Goal: Task Accomplishment & Management: Use online tool/utility

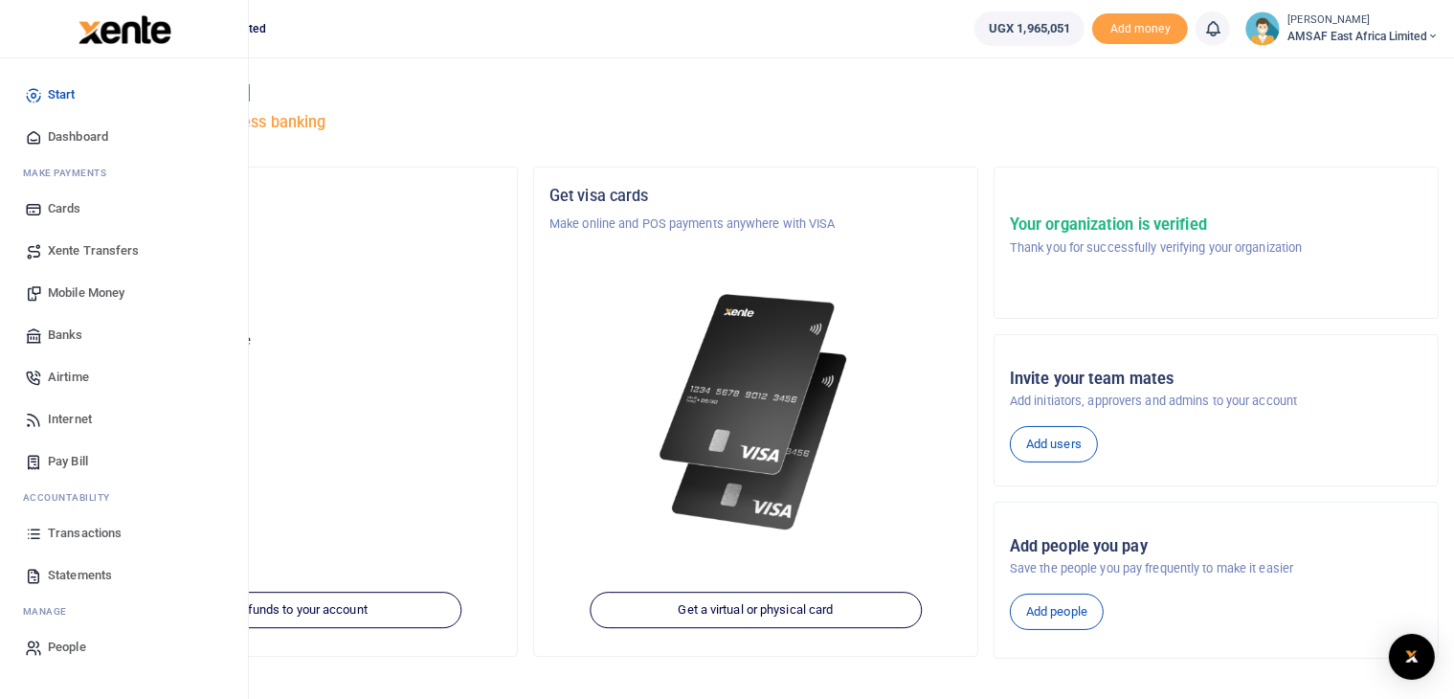
click at [64, 531] on span "Transactions" at bounding box center [85, 533] width 74 height 19
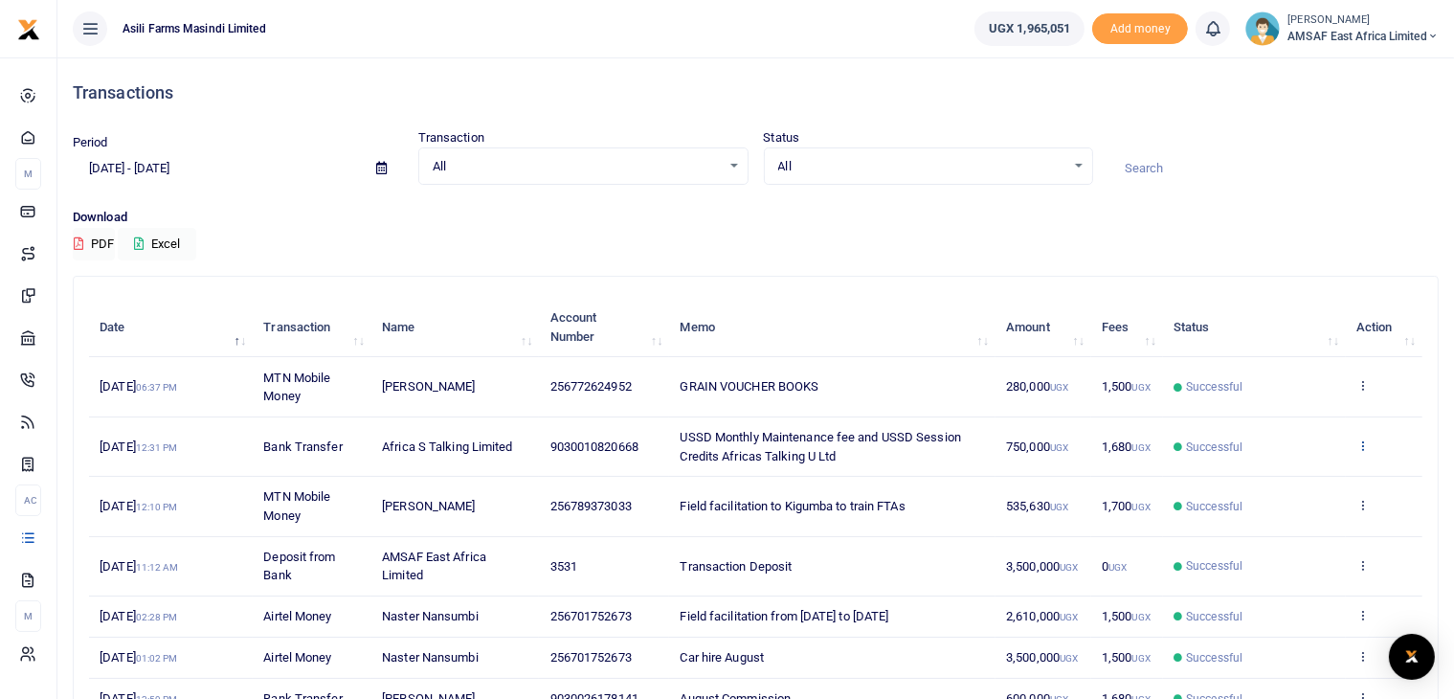
click at [1362, 442] on icon at bounding box center [1363, 445] width 12 height 13
click at [1303, 477] on link "View details" at bounding box center [1293, 476] width 151 height 27
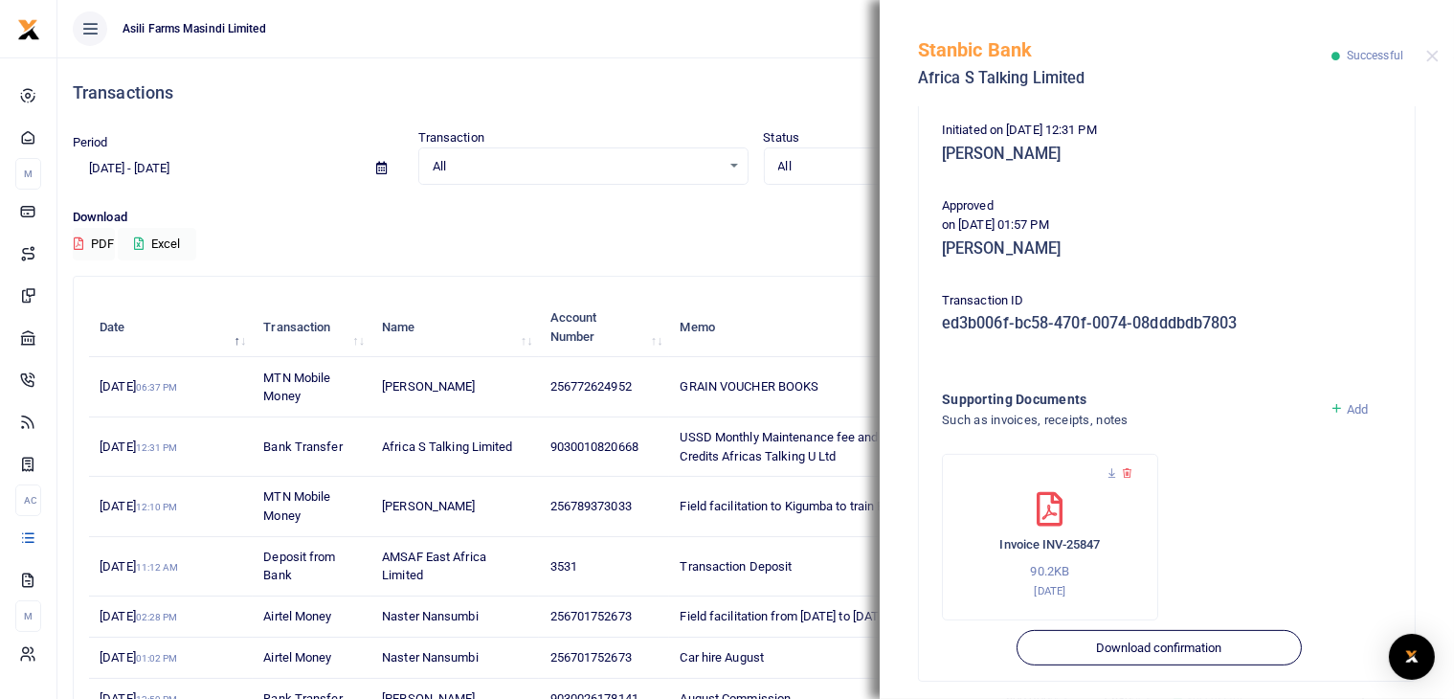
scroll to position [419, 0]
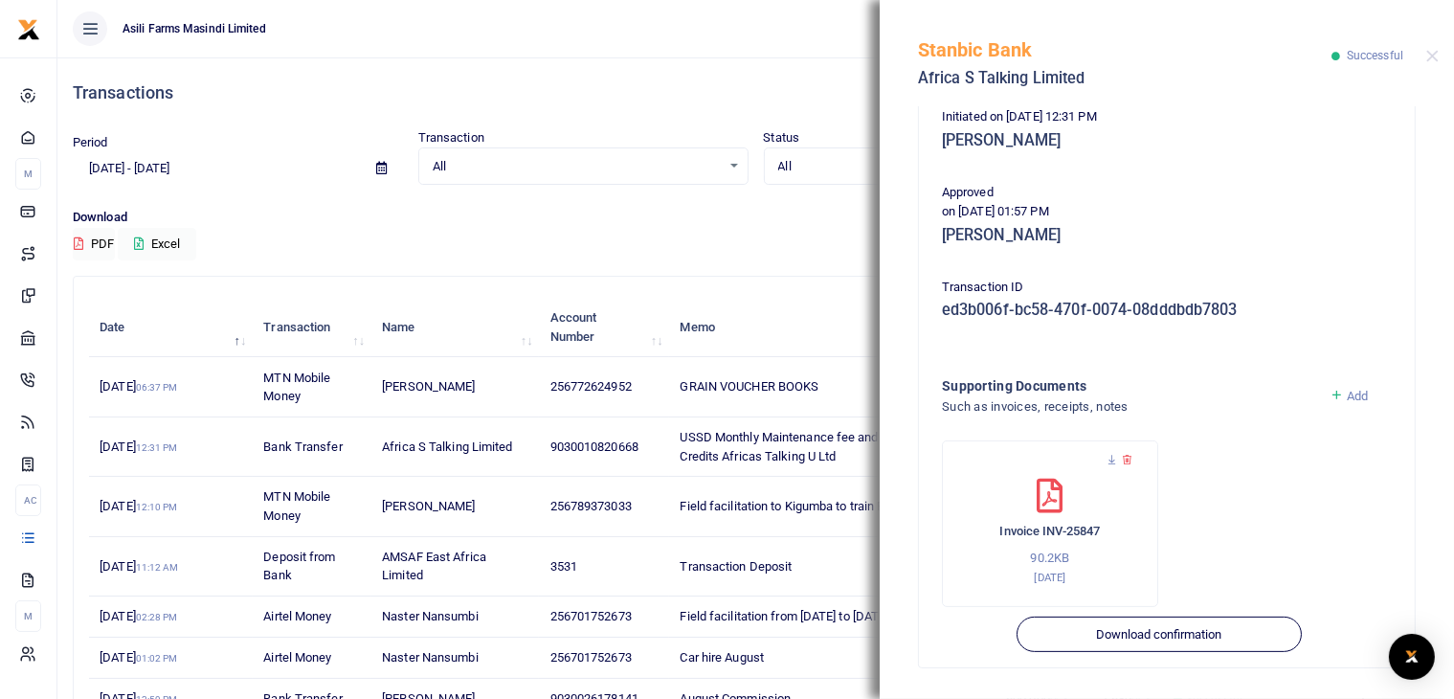
click at [1330, 394] on icon at bounding box center [1337, 395] width 14 height 17
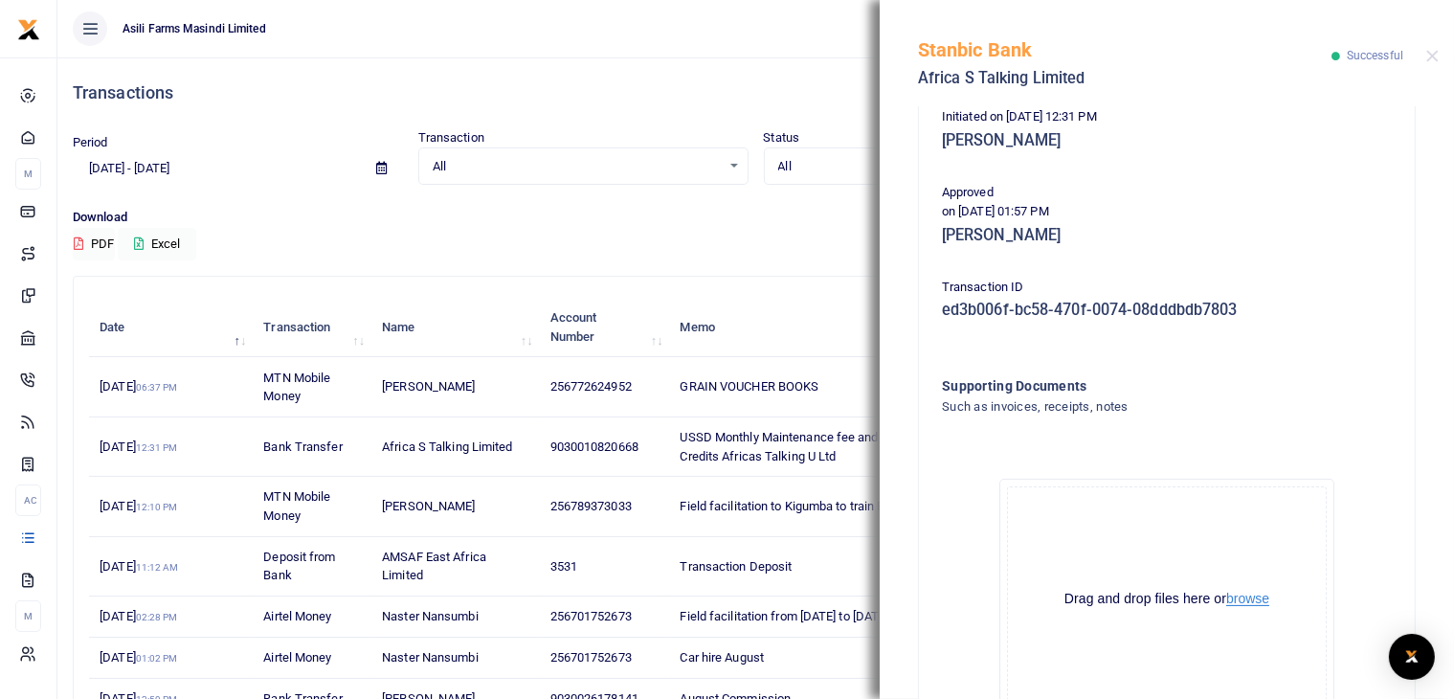
click at [1237, 601] on button "browse" at bounding box center [1247, 599] width 43 height 14
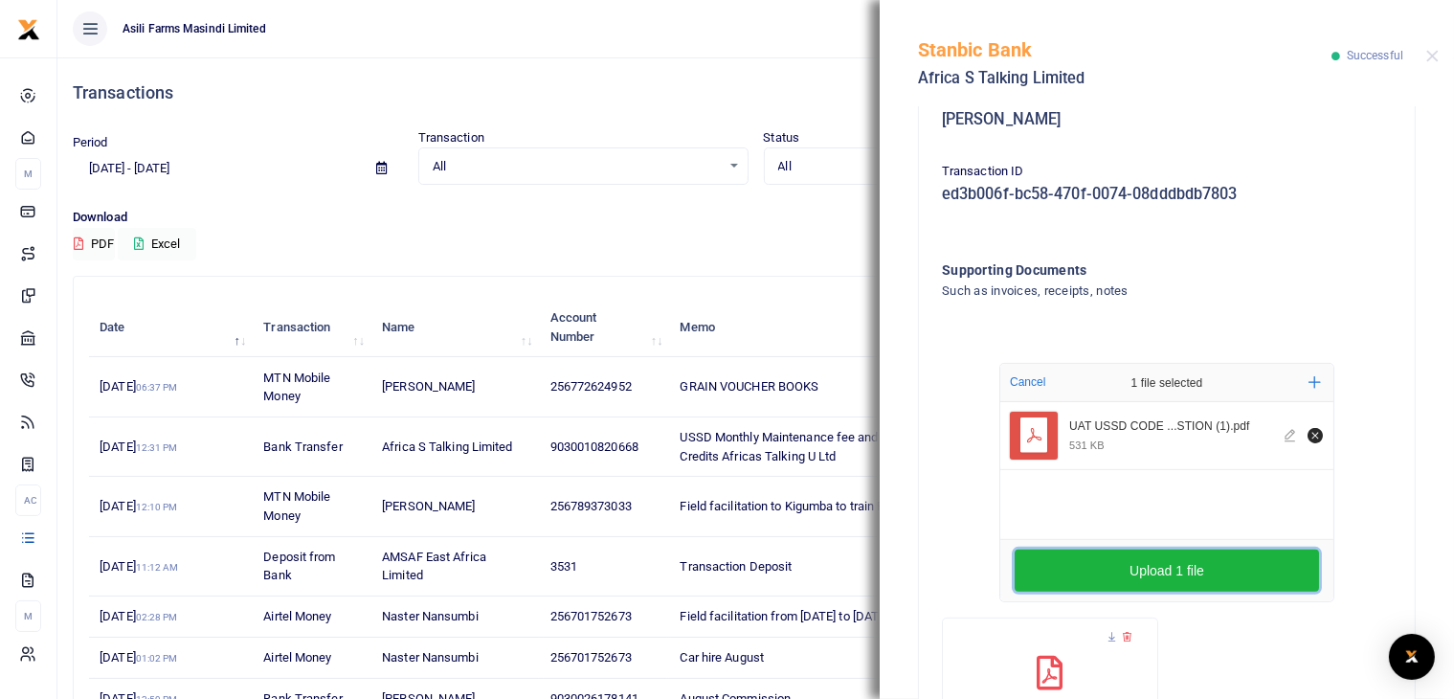
scroll to position [611, 0]
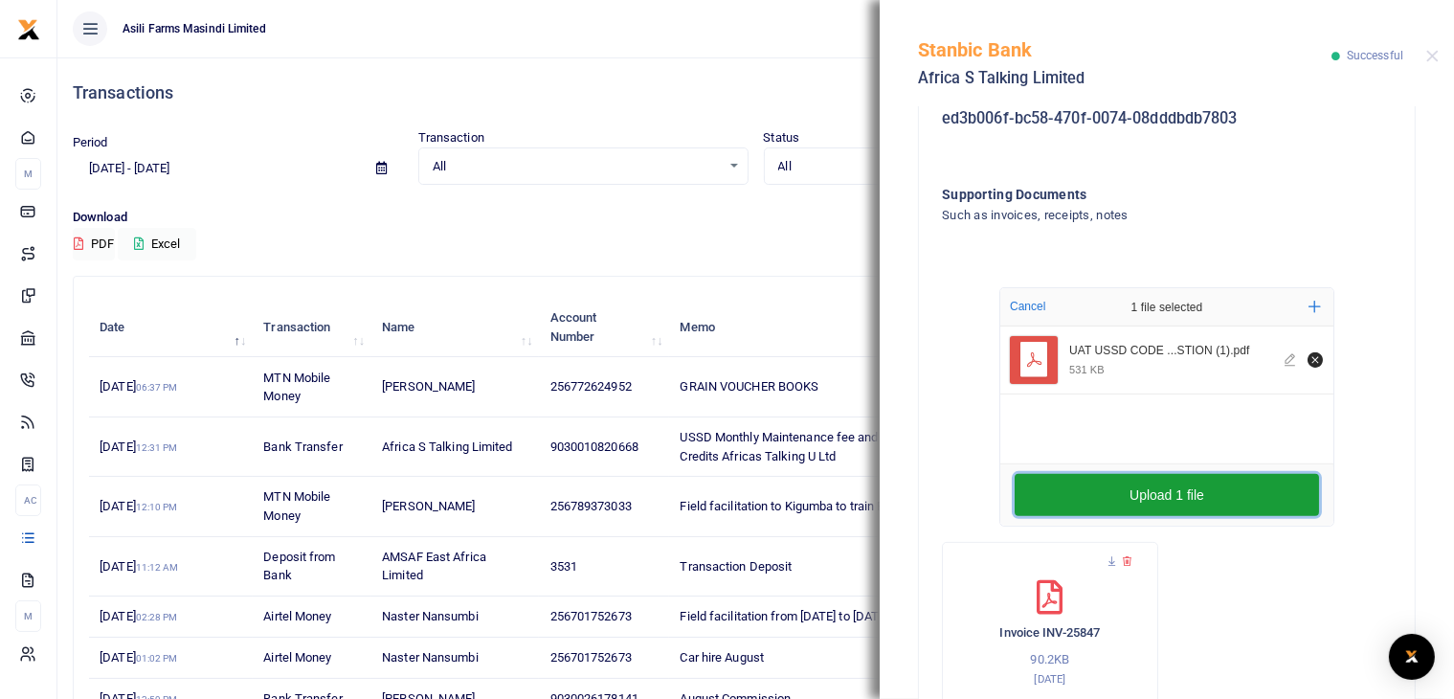
click at [1129, 496] on button "Upload 1 file" at bounding box center [1167, 495] width 304 height 42
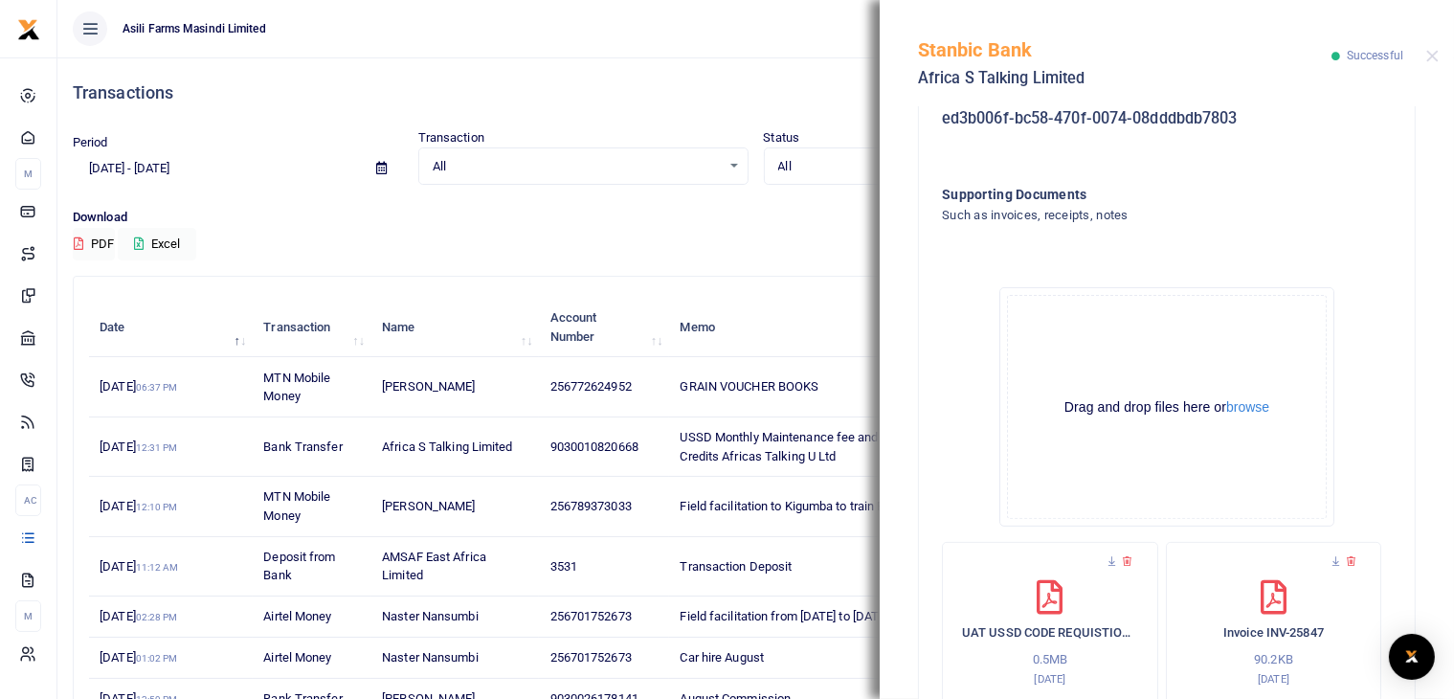
click at [815, 70] on div "Transactions" at bounding box center [756, 92] width 1366 height 71
click at [1434, 53] on button "Close" at bounding box center [1433, 56] width 12 height 12
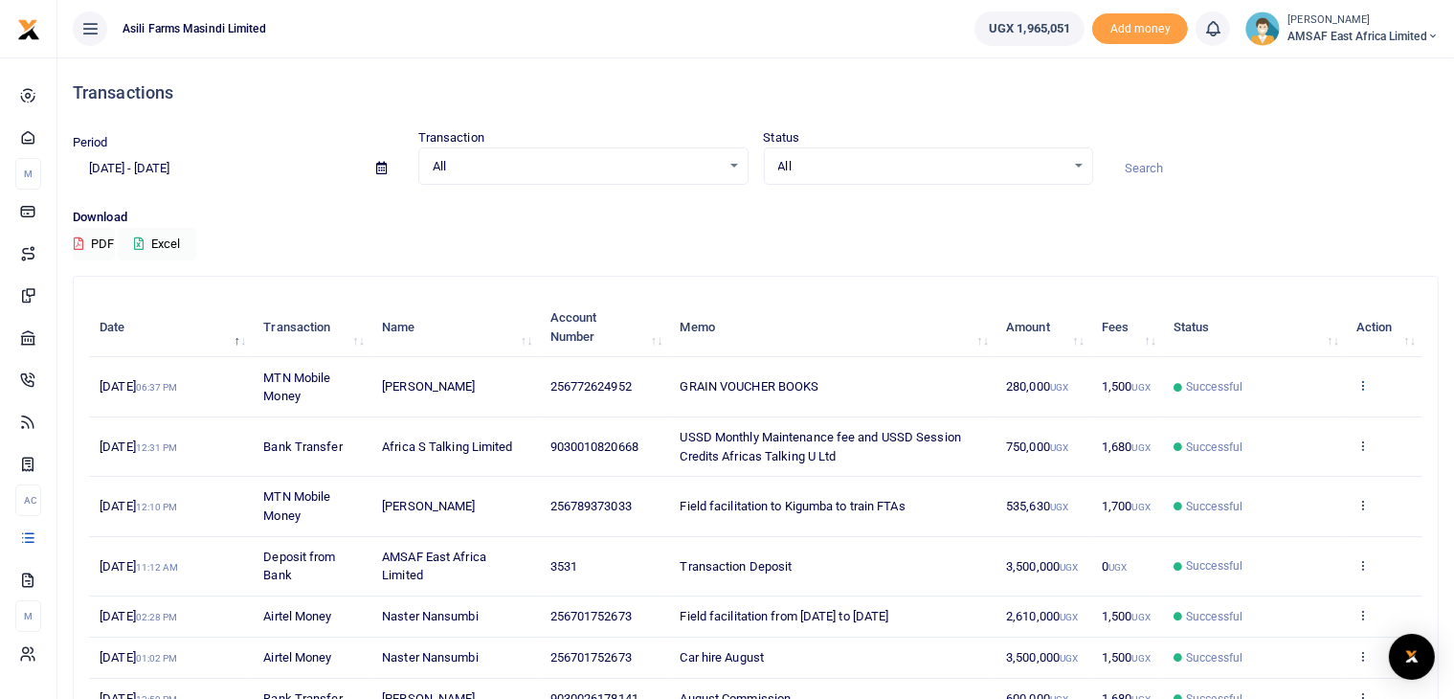
click at [1364, 384] on icon at bounding box center [1363, 384] width 12 height 13
click at [1268, 408] on link "View details" at bounding box center [1293, 417] width 151 height 27
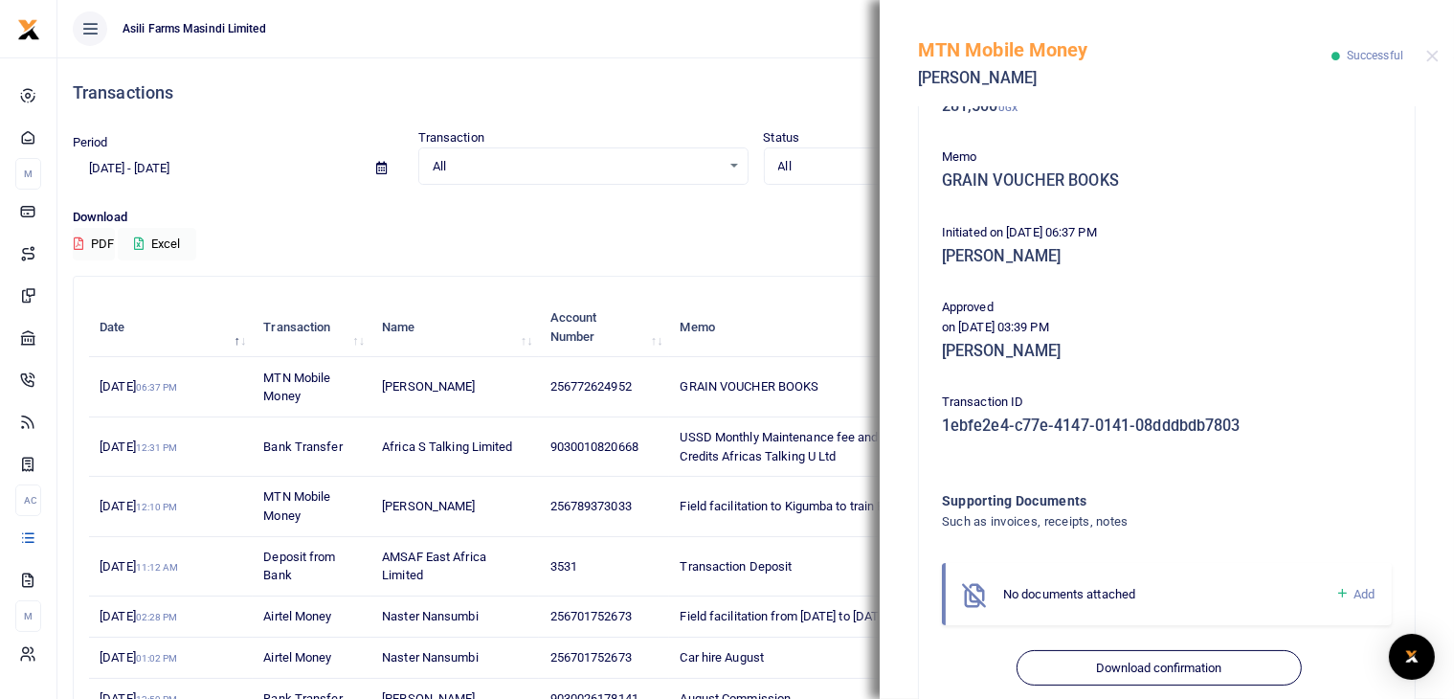
scroll to position [319, 0]
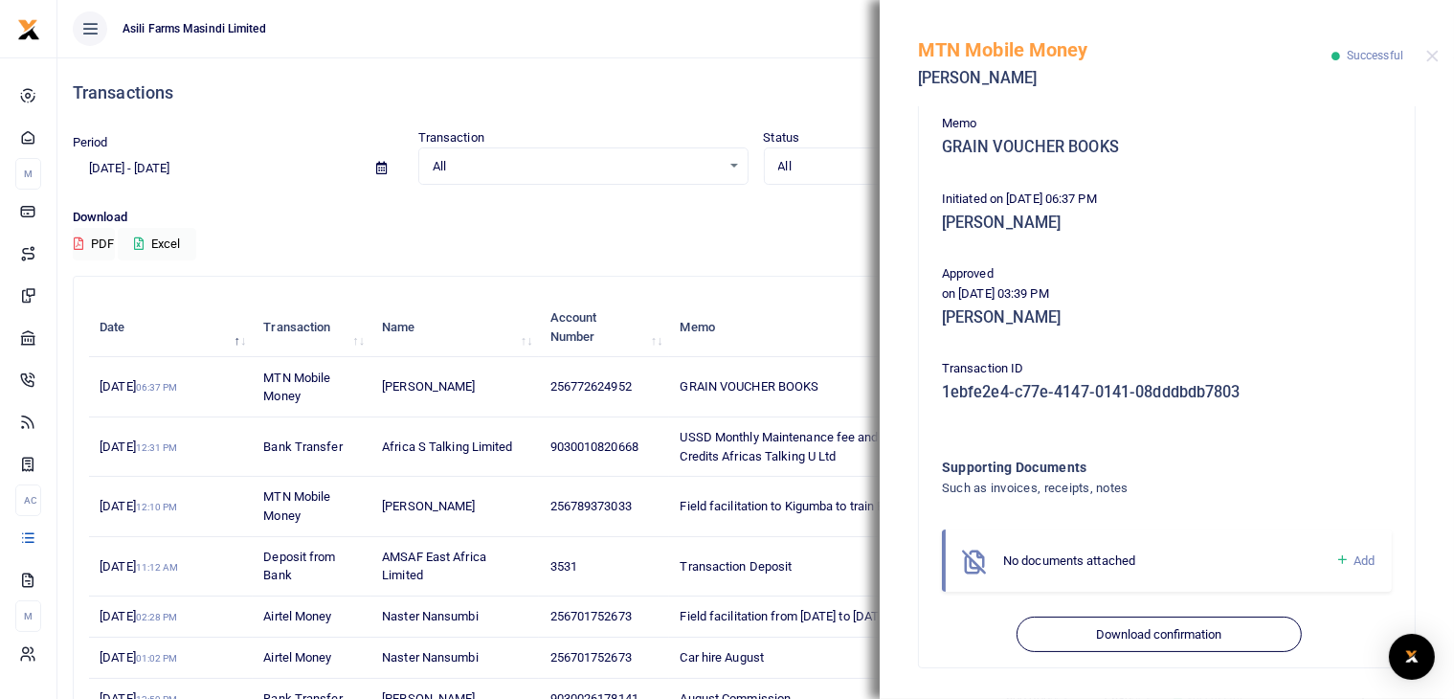
click at [1336, 557] on icon at bounding box center [1343, 559] width 14 height 17
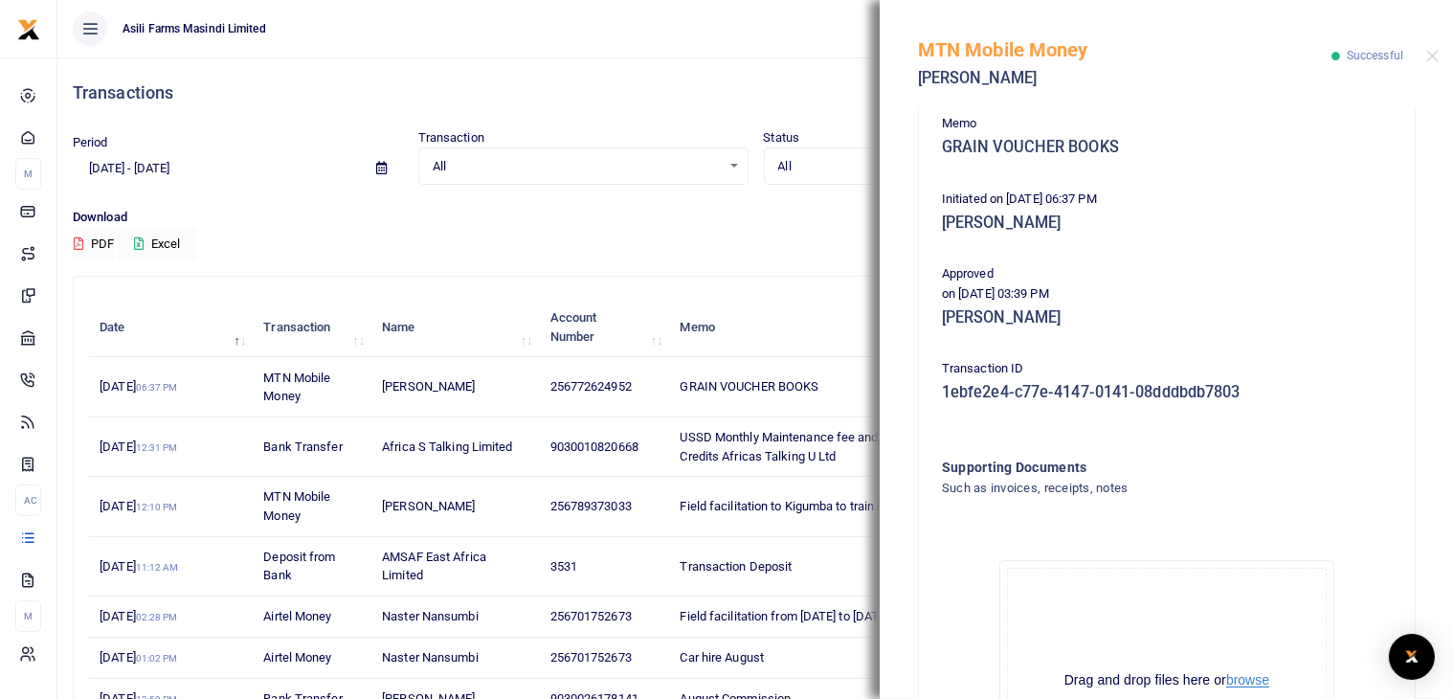
click at [1242, 680] on button "browse" at bounding box center [1247, 680] width 43 height 14
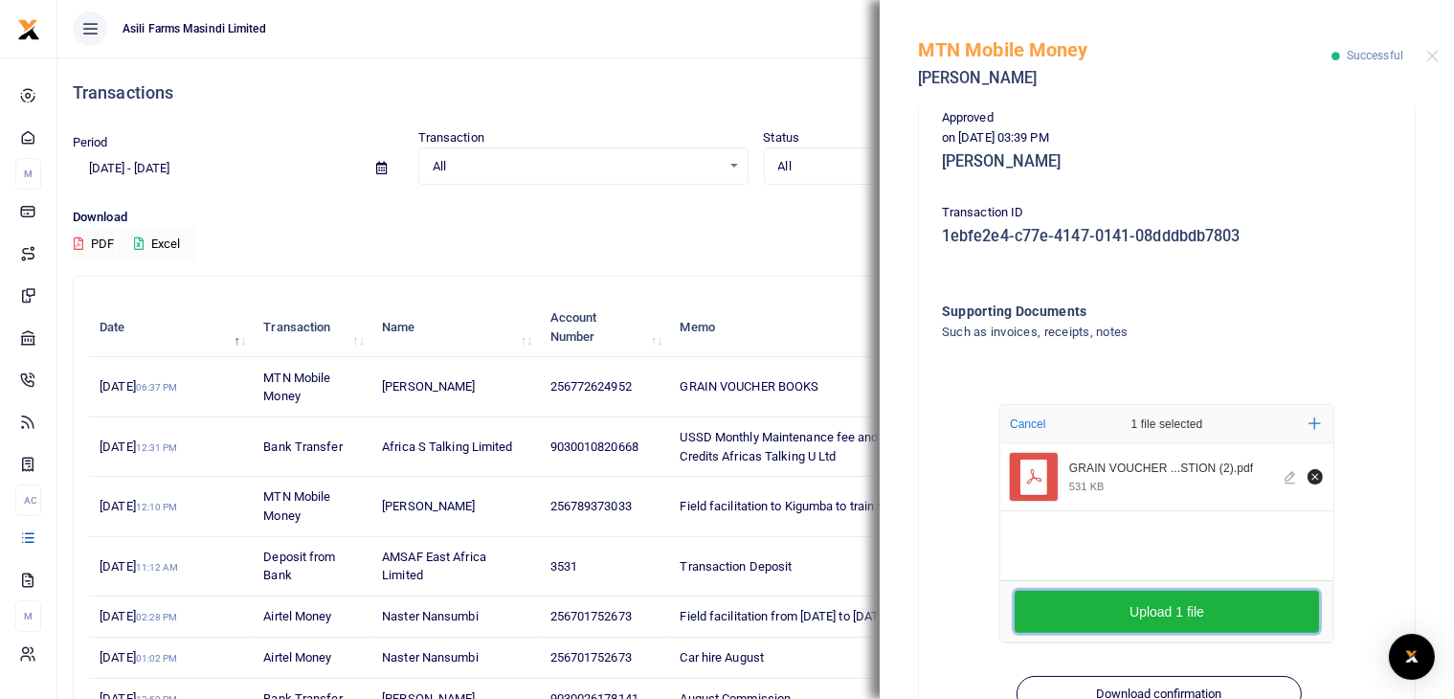
scroll to position [534, 0]
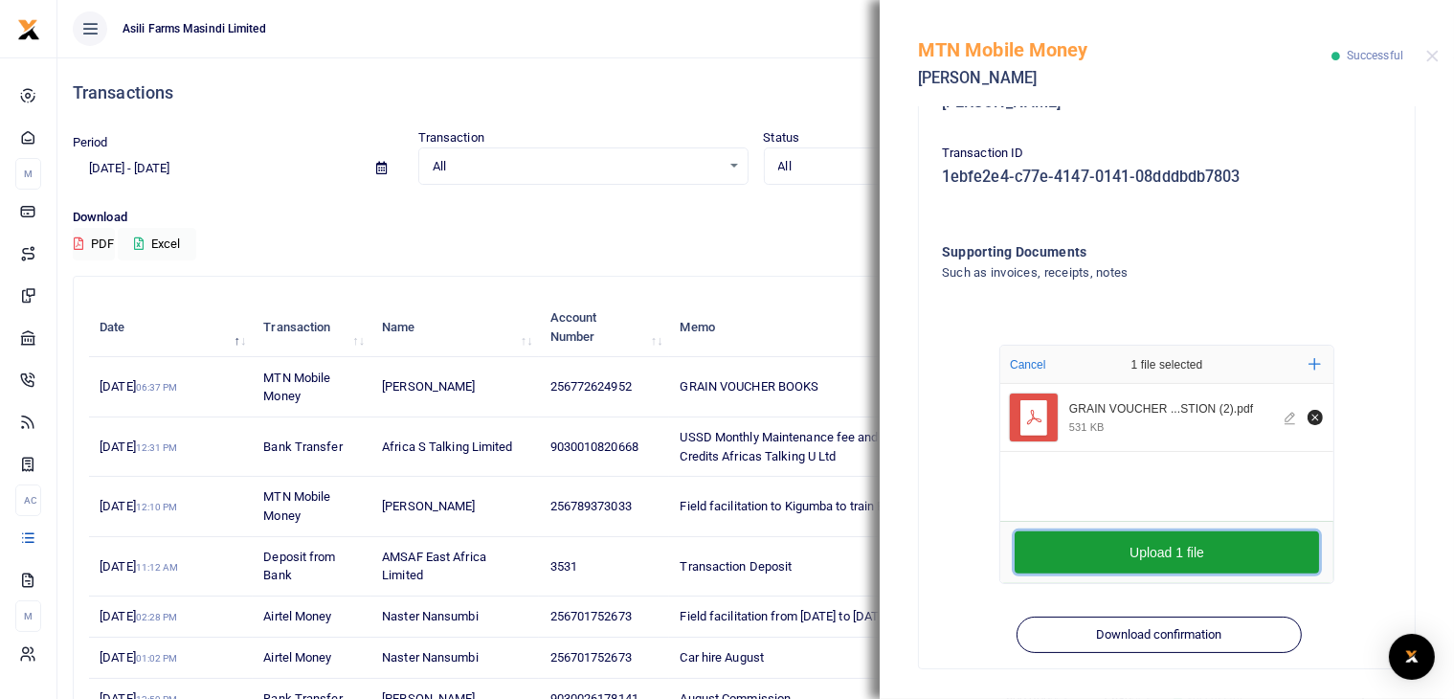
click at [1171, 551] on button "Upload 1 file" at bounding box center [1167, 552] width 304 height 42
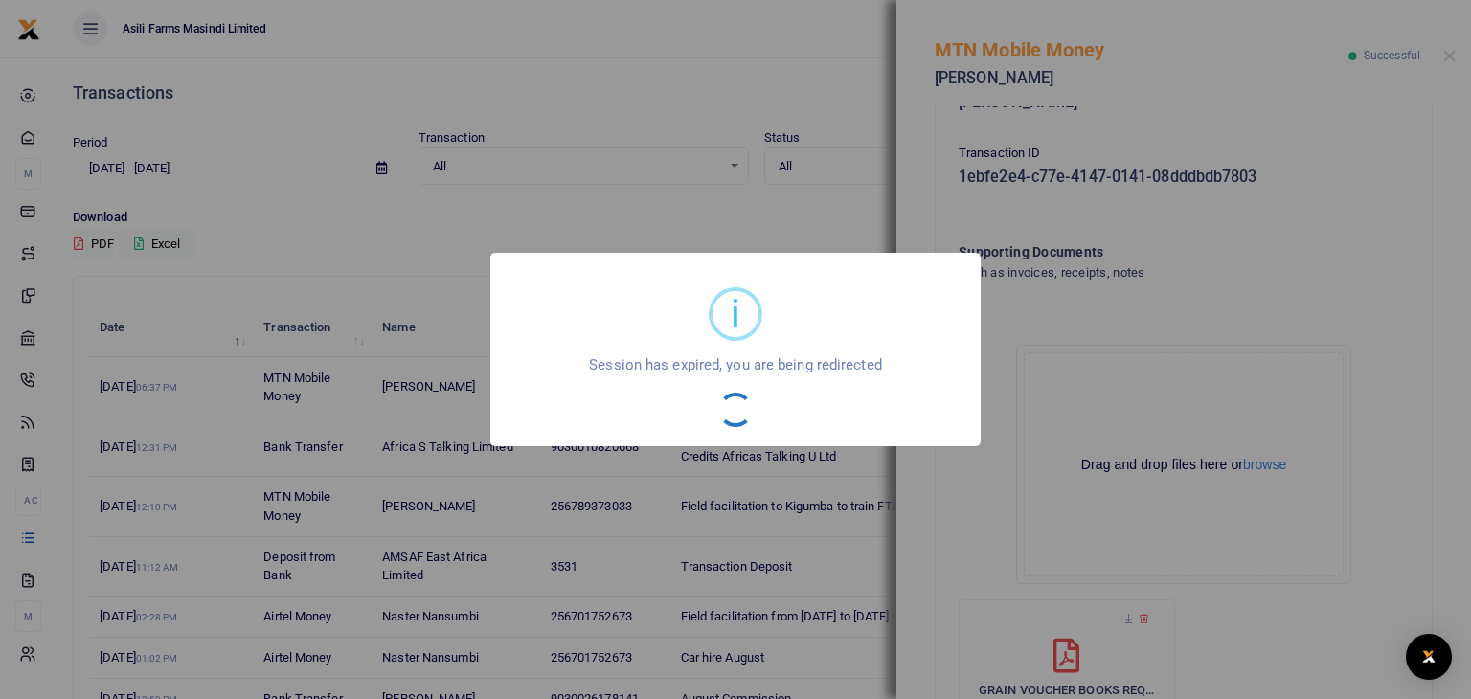
drag, startPoint x: 960, startPoint y: 135, endPoint x: 984, endPoint y: 115, distance: 31.3
click at [984, 115] on div "i × Session has expired, you are being redirected OK No Cancel" at bounding box center [735, 349] width 1471 height 699
